Goal: Information Seeking & Learning: Find specific fact

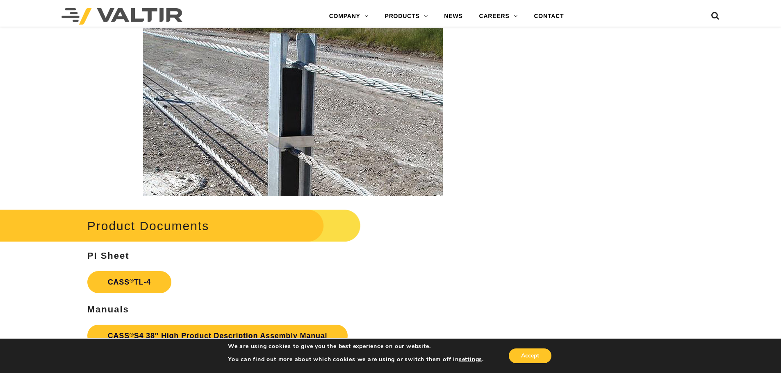
scroll to position [1148, 0]
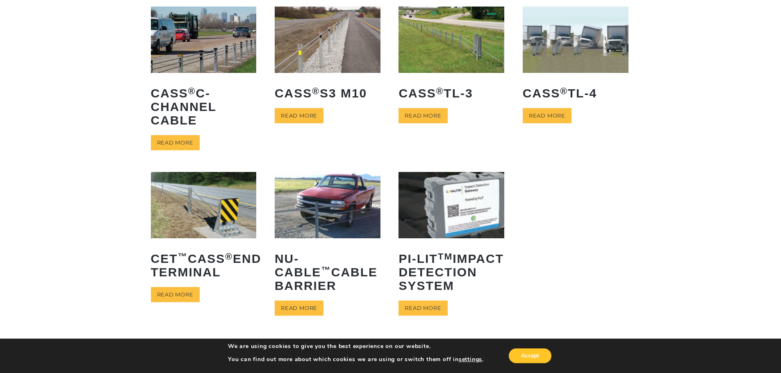
scroll to position [82, 0]
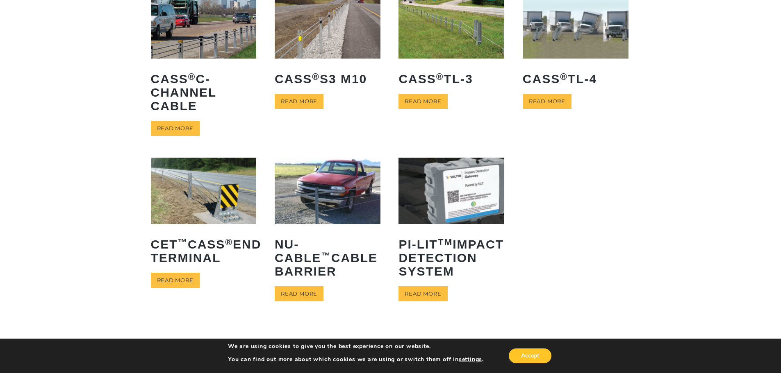
click at [346, 202] on img at bounding box center [328, 191] width 106 height 66
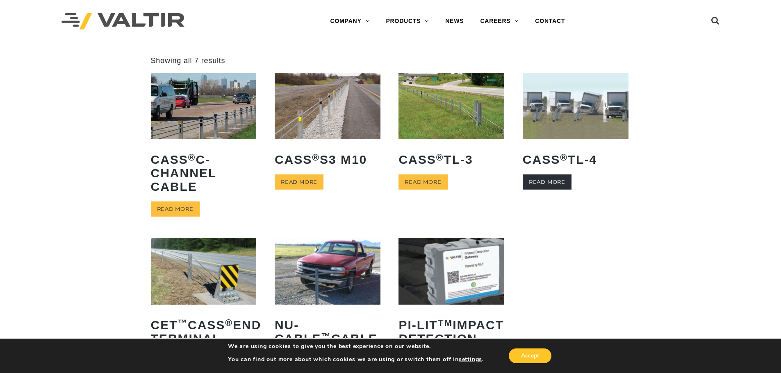
scroll to position [0, 0]
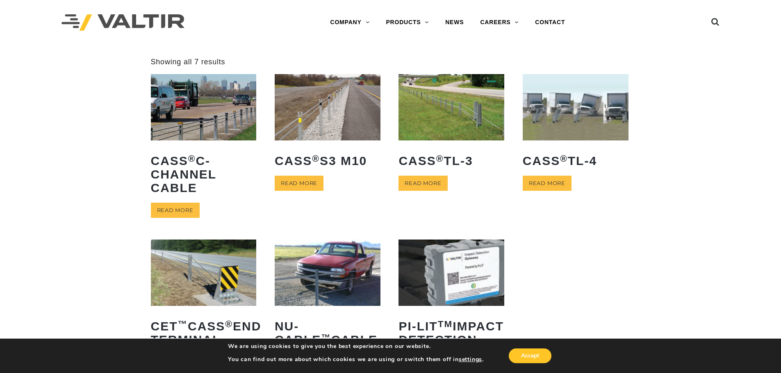
click at [483, 124] on img at bounding box center [452, 107] width 106 height 66
click at [226, 118] on img at bounding box center [204, 107] width 106 height 66
click at [459, 114] on img at bounding box center [452, 107] width 106 height 66
click at [305, 281] on img at bounding box center [328, 273] width 106 height 66
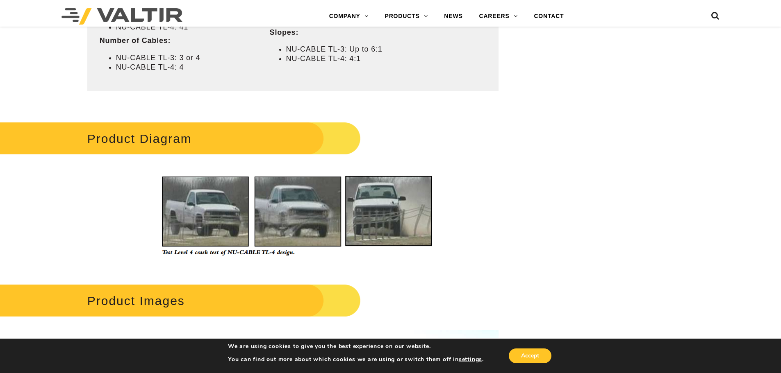
scroll to position [697, 0]
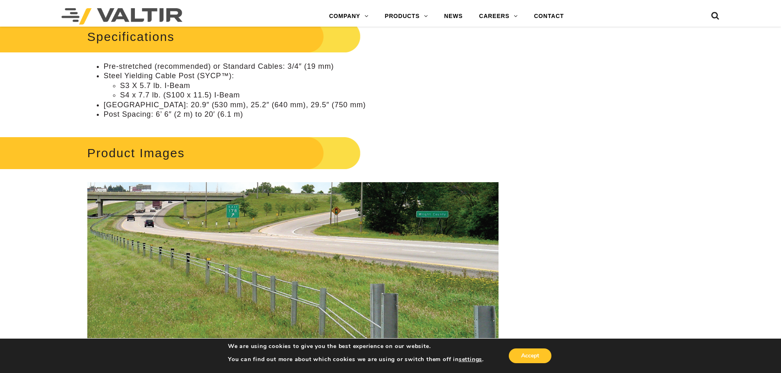
scroll to position [820, 0]
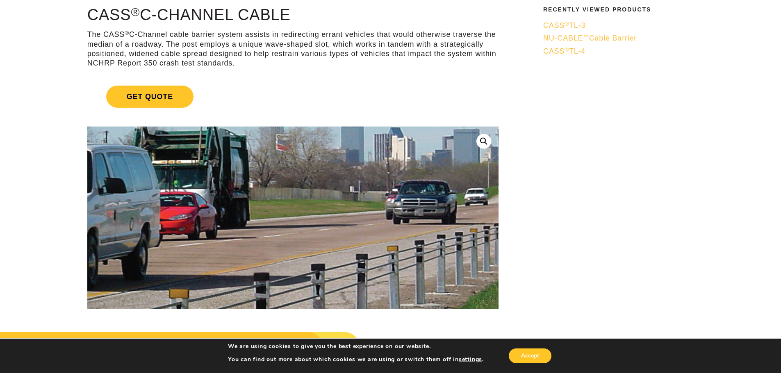
scroll to position [82, 0]
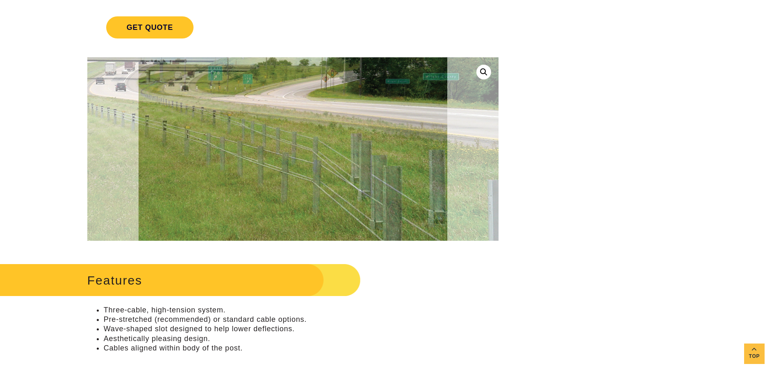
scroll to position [164, 0]
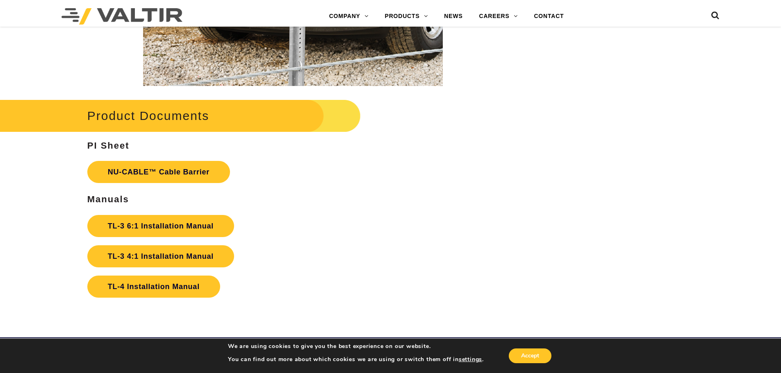
scroll to position [1722, 0]
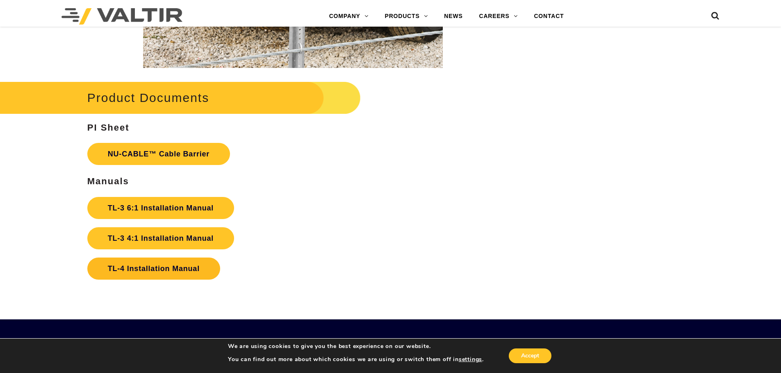
click at [178, 275] on link "TL-4 Installation Manual" at bounding box center [153, 269] width 133 height 22
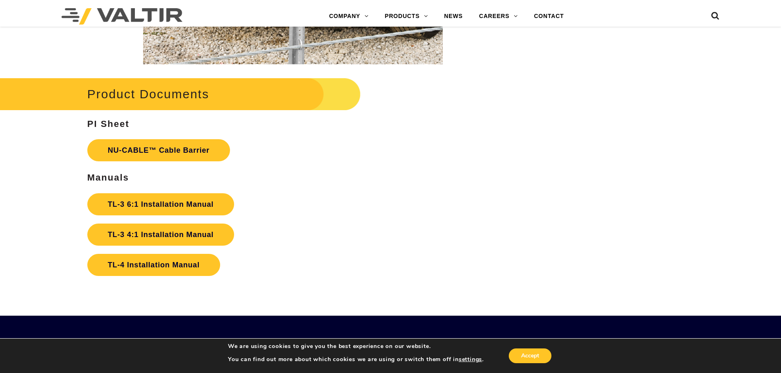
scroll to position [1886, 0]
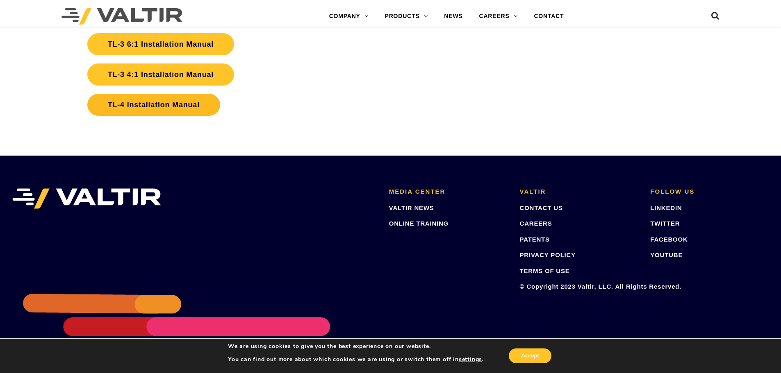
click at [162, 105] on link "TL-4 Installation Manual" at bounding box center [153, 105] width 133 height 22
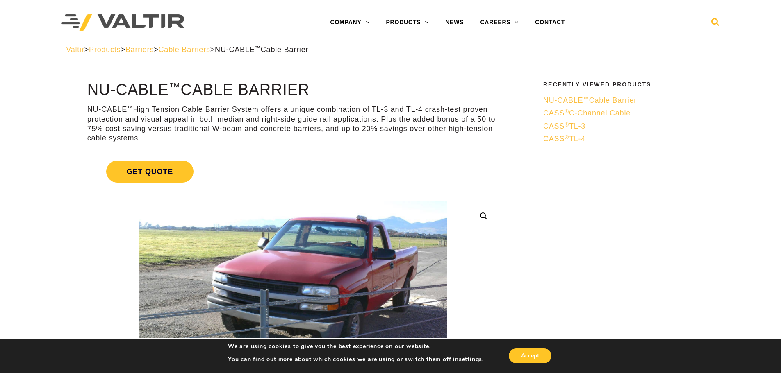
click at [713, 22] on icon at bounding box center [715, 24] width 8 height 12
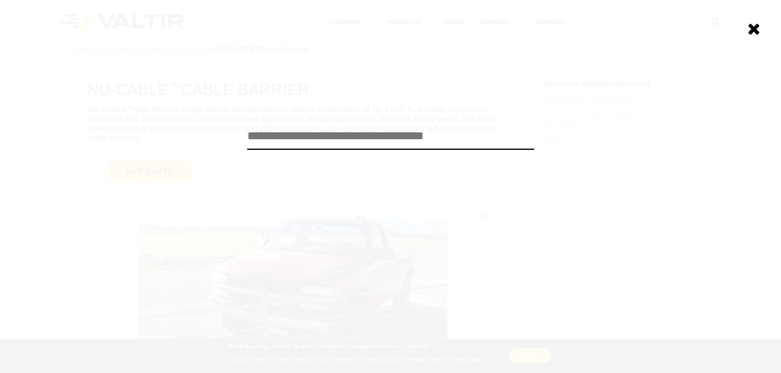
click at [413, 141] on input "search" at bounding box center [390, 136] width 287 height 27
type input "**********"
click input "******" at bounding box center [0, 0] width 0 height 0
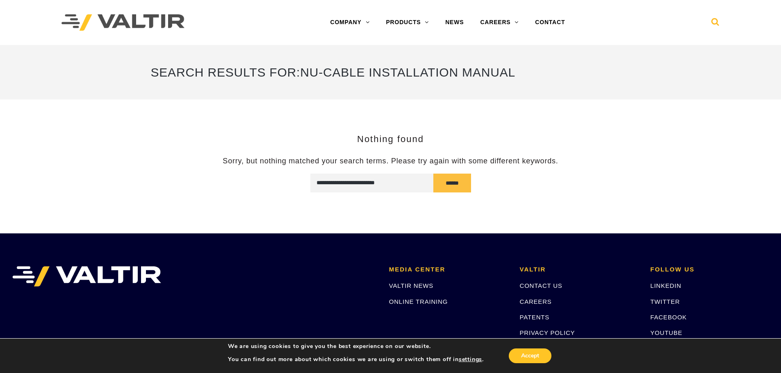
click at [711, 24] on icon at bounding box center [715, 24] width 8 height 12
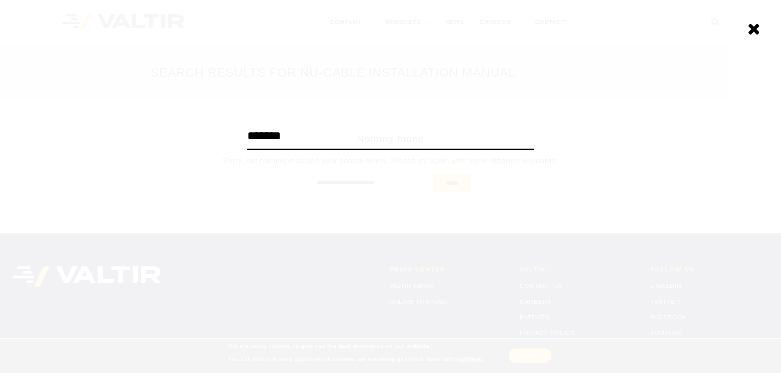
type input "*******"
click input "******" at bounding box center [0, 0] width 0 height 0
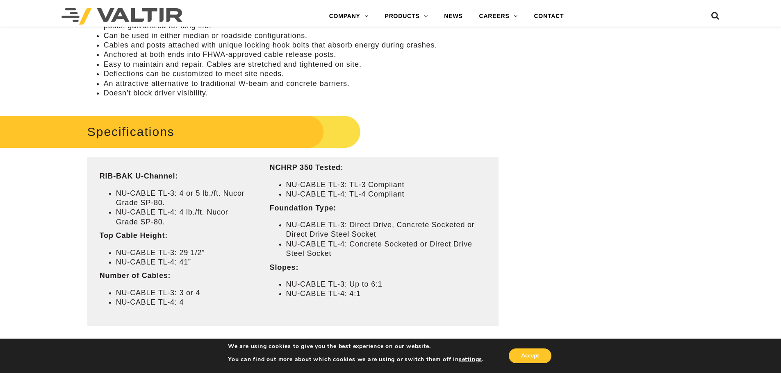
scroll to position [492, 0]
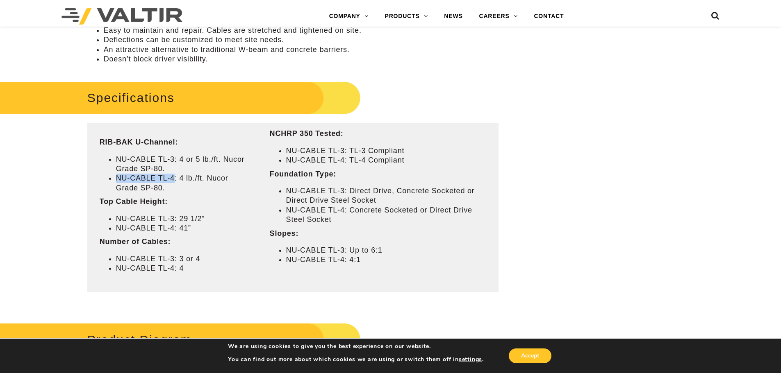
drag, startPoint x: 116, startPoint y: 179, endPoint x: 174, endPoint y: 181, distance: 57.9
click at [174, 181] on li "NU-CABLE TL-4: 4 lb./ft. Nucor Grade SP-80." at bounding box center [180, 183] width 129 height 19
copy li "NU-CABLE TL-4"
